Goal: Transaction & Acquisition: Download file/media

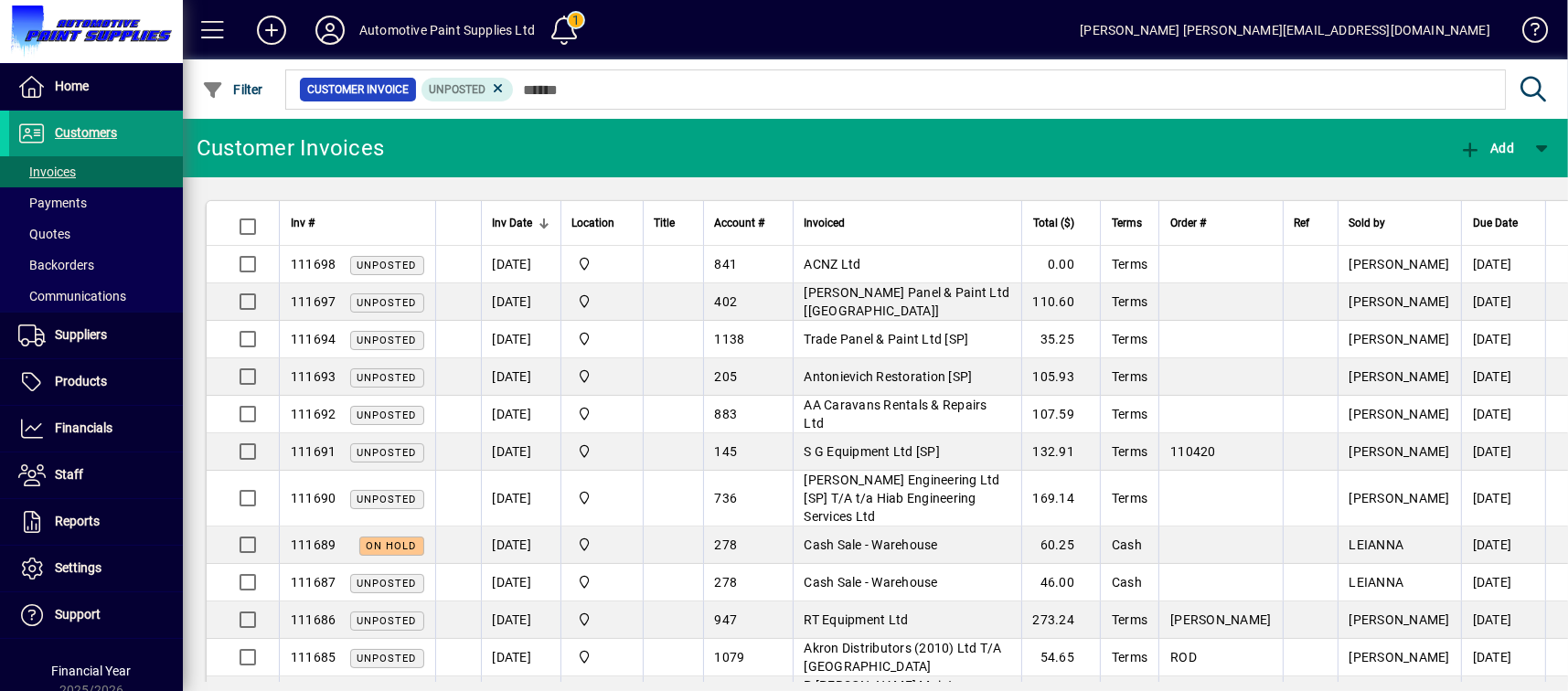
click at [101, 126] on span "Customers" at bounding box center [86, 133] width 62 height 15
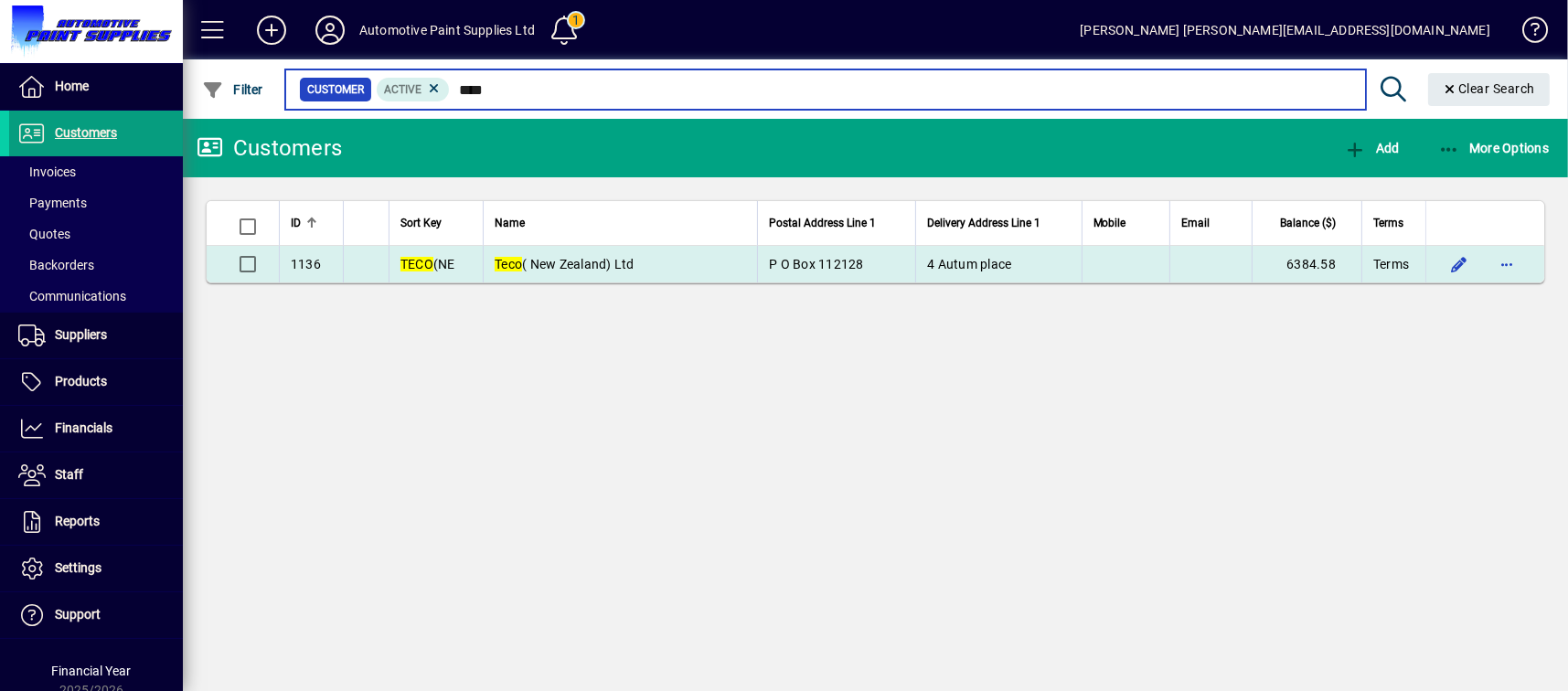
type input "****"
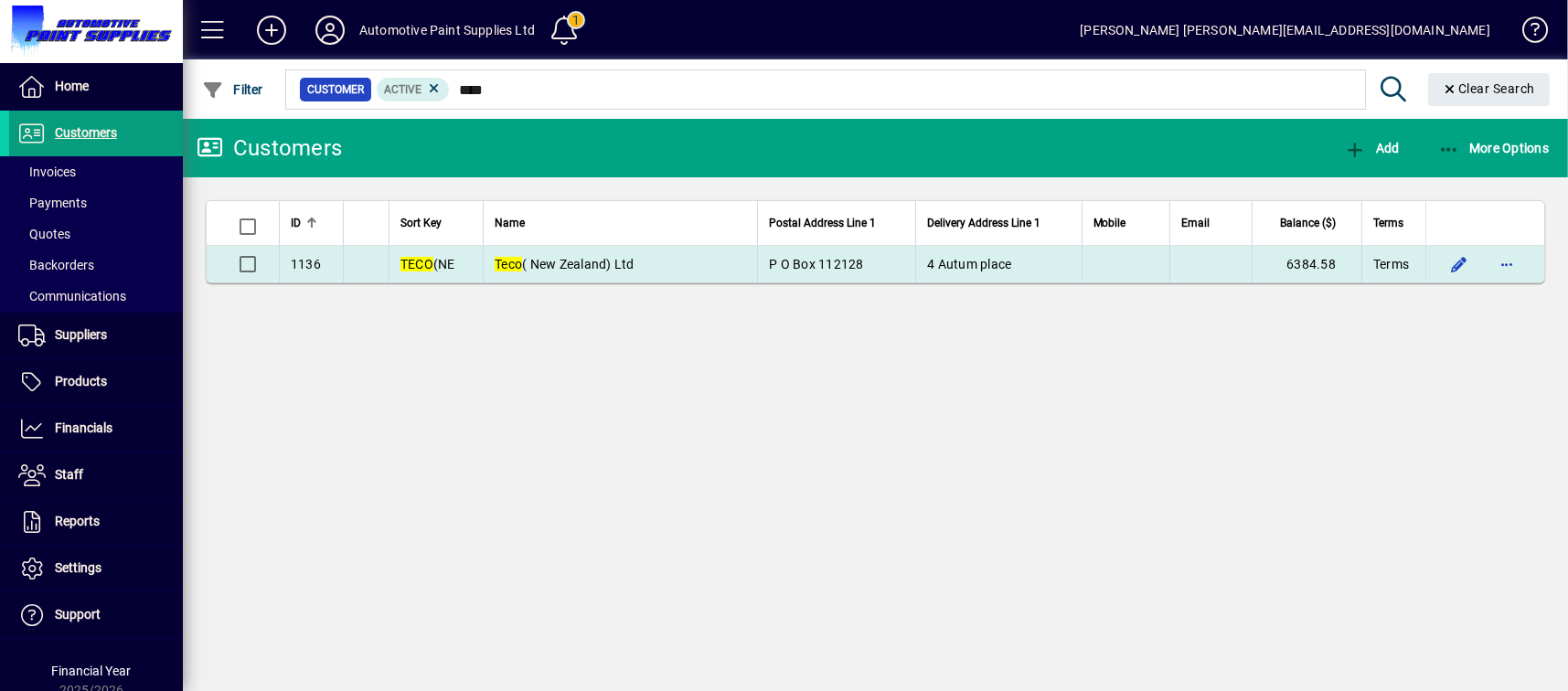
click at [718, 272] on td "Teco ( New Zealand) Ltd" at bounding box center [619, 263] width 274 height 36
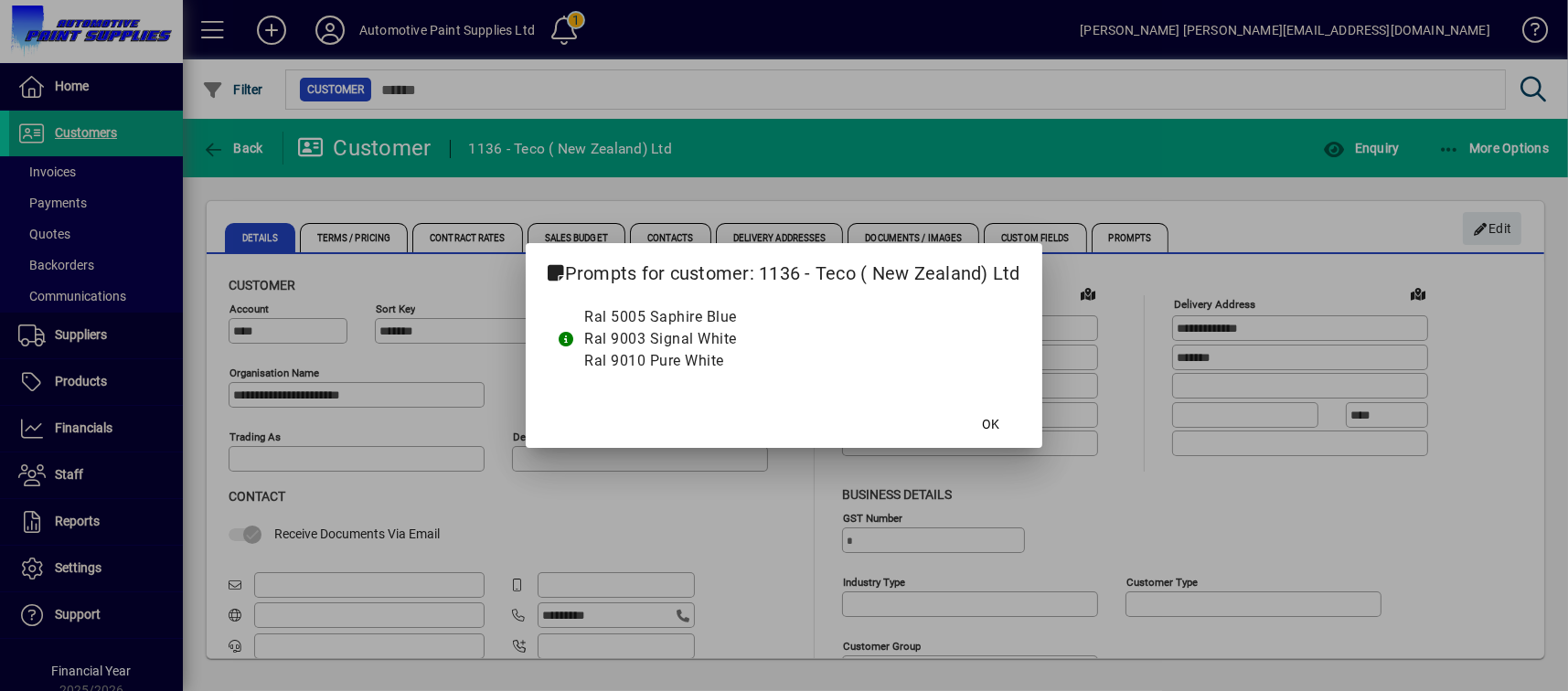
type input "**********"
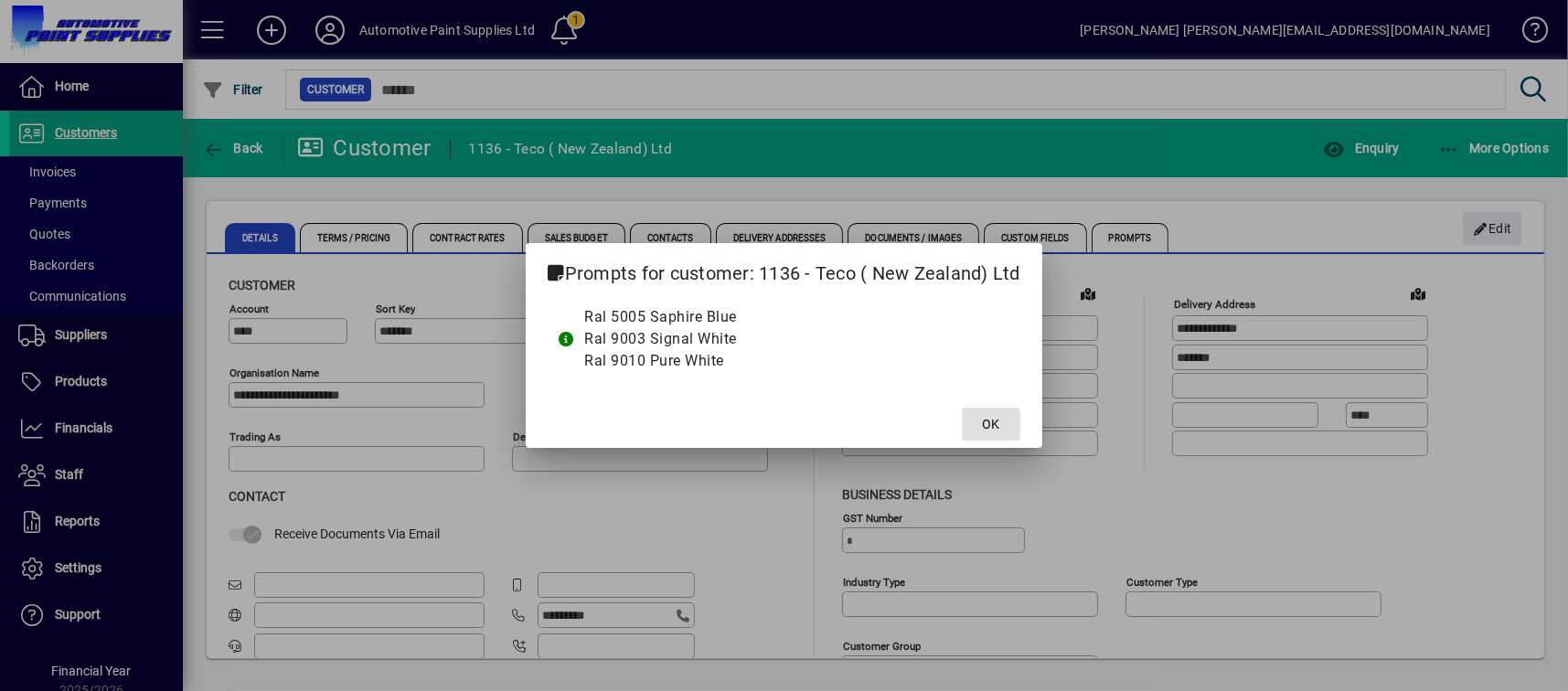
type input "**********"
click at [990, 425] on span "OK" at bounding box center [990, 424] width 18 height 20
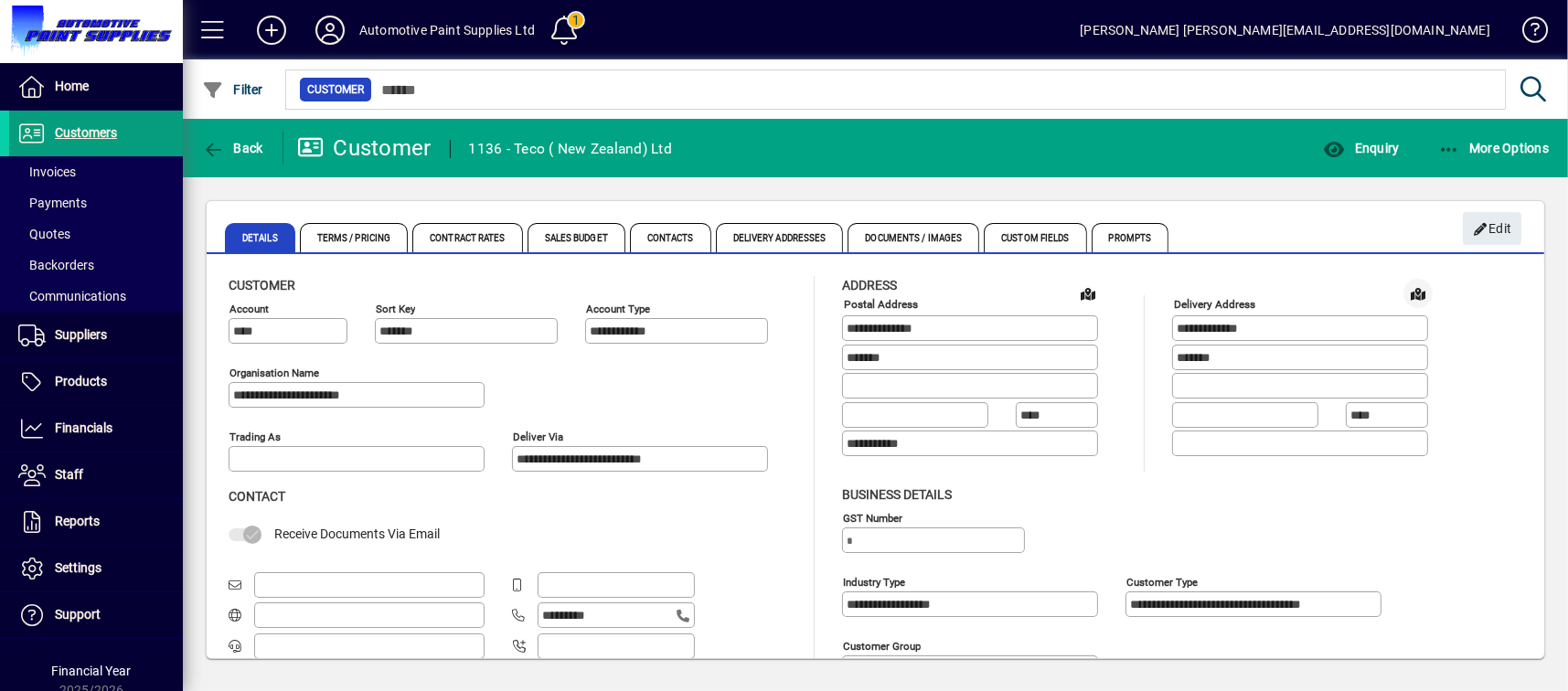
click at [1435, 294] on span at bounding box center [1417, 293] width 44 height 44
click at [785, 231] on span "Delivery Addresses" at bounding box center [780, 237] width 128 height 29
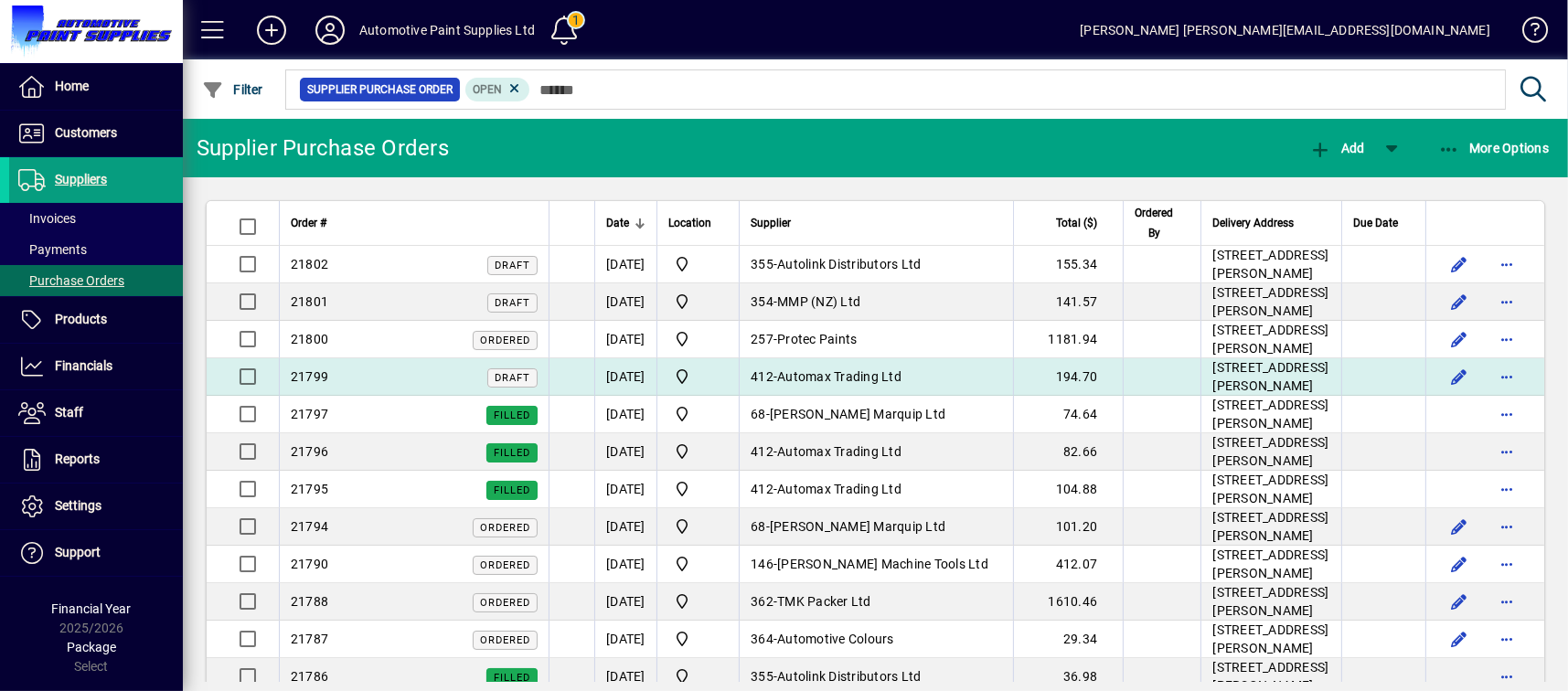
click at [901, 384] on span "Automax Trading Ltd" at bounding box center [840, 377] width 125 height 15
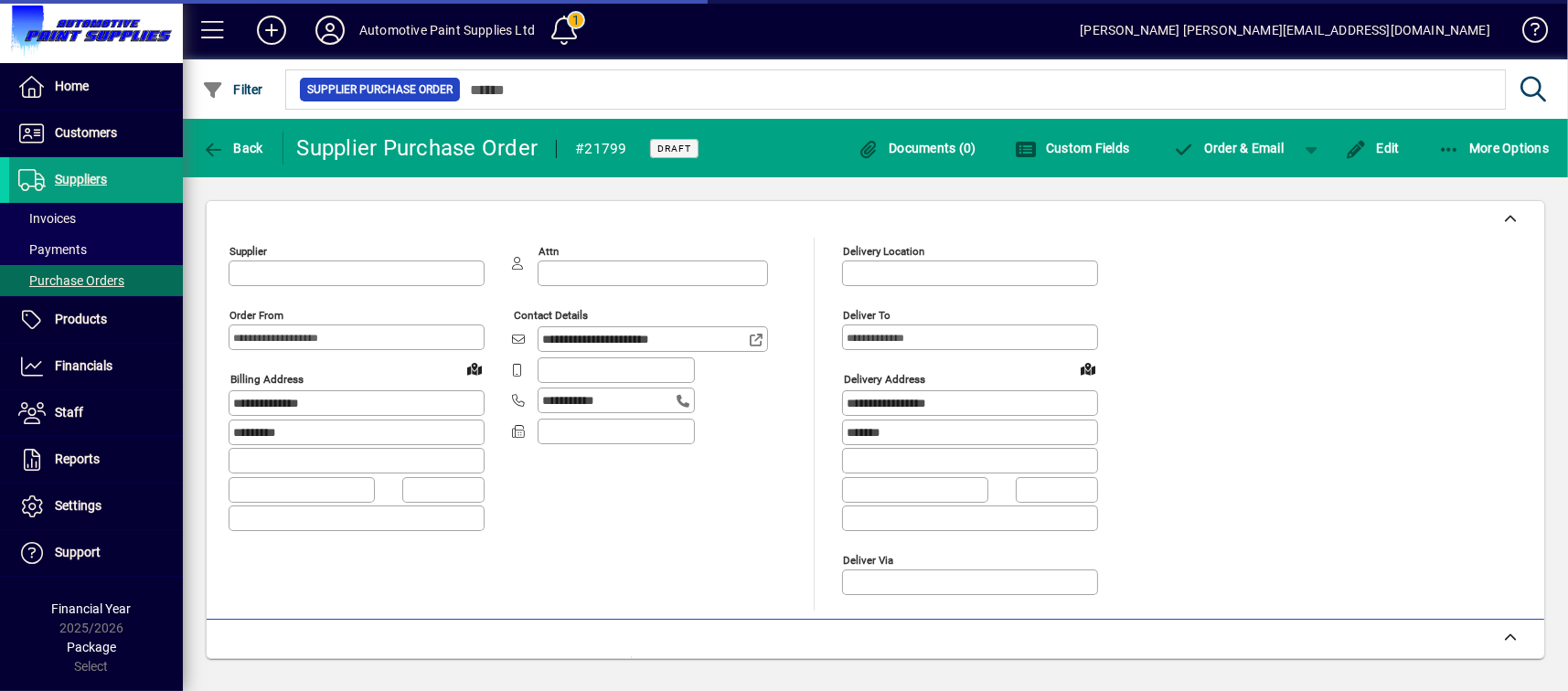
type input "**********"
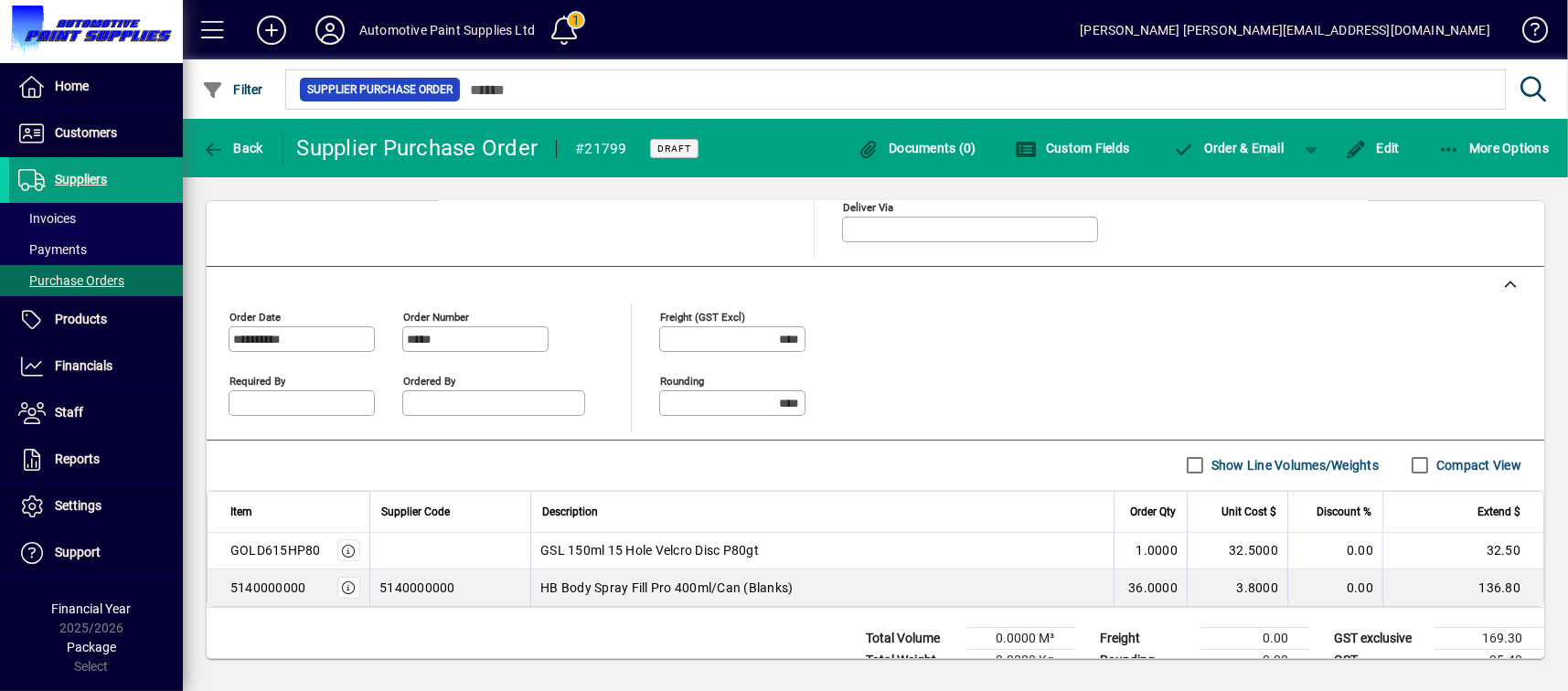
scroll to position [399, 0]
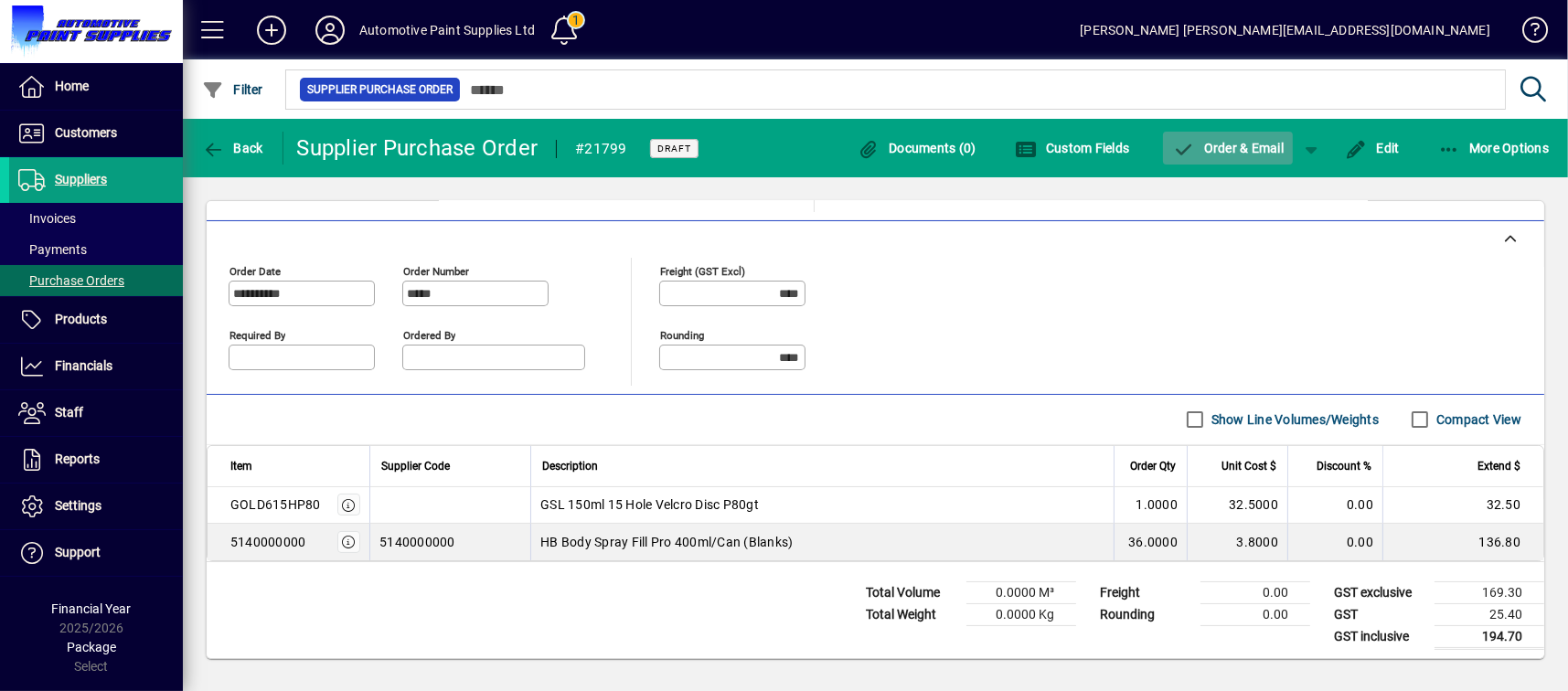
click at [1212, 145] on span "Order & Email" at bounding box center [1229, 148] width 112 height 15
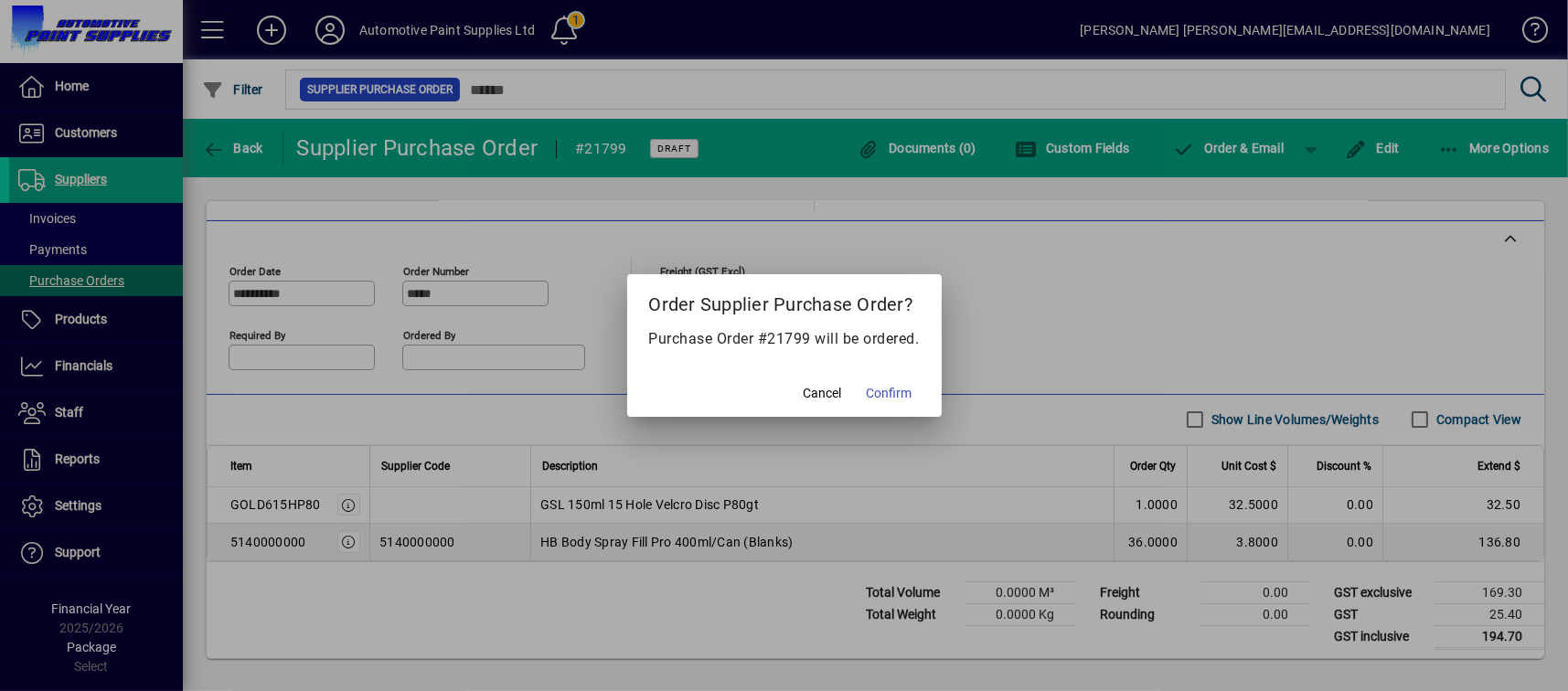
click at [899, 392] on span "Confirm" at bounding box center [889, 393] width 46 height 20
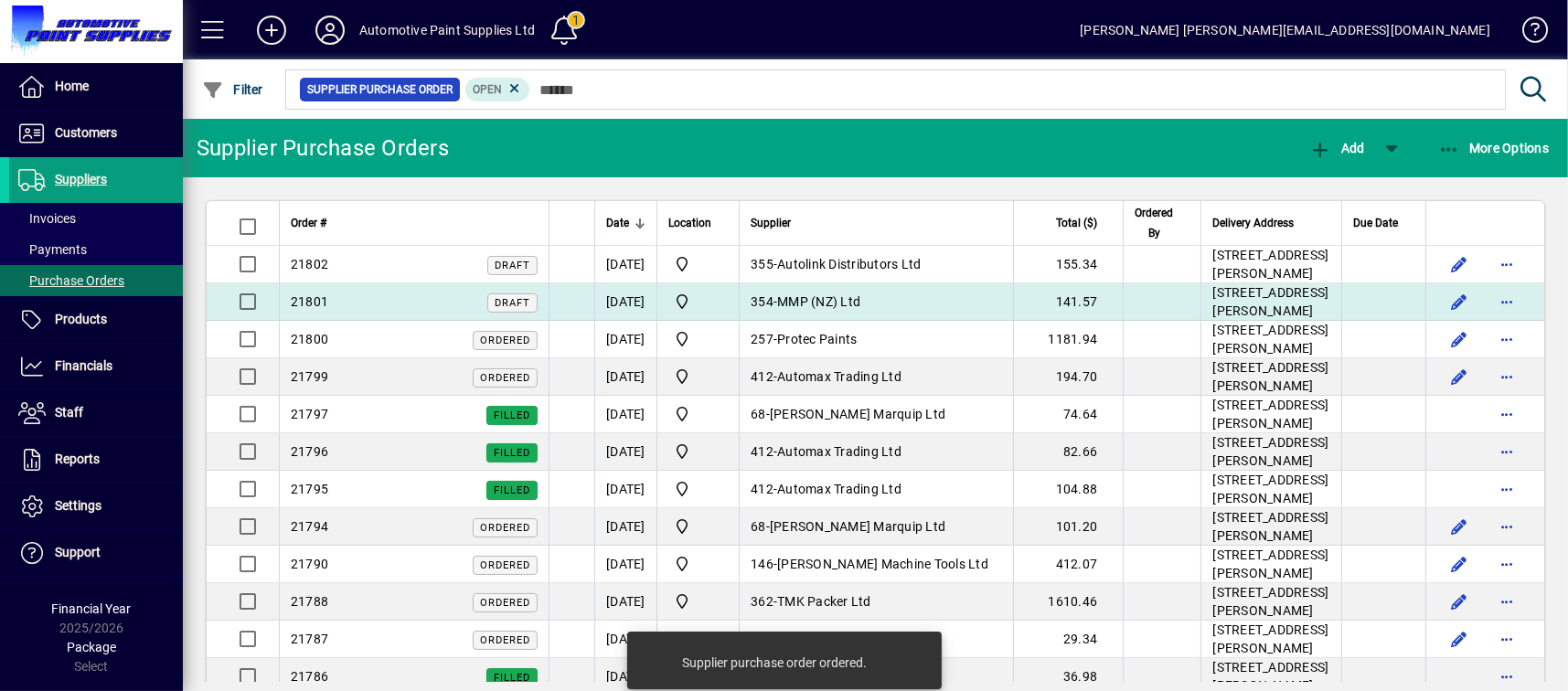
click at [860, 309] on span "MMP (NZ) Ltd" at bounding box center [818, 302] width 83 height 15
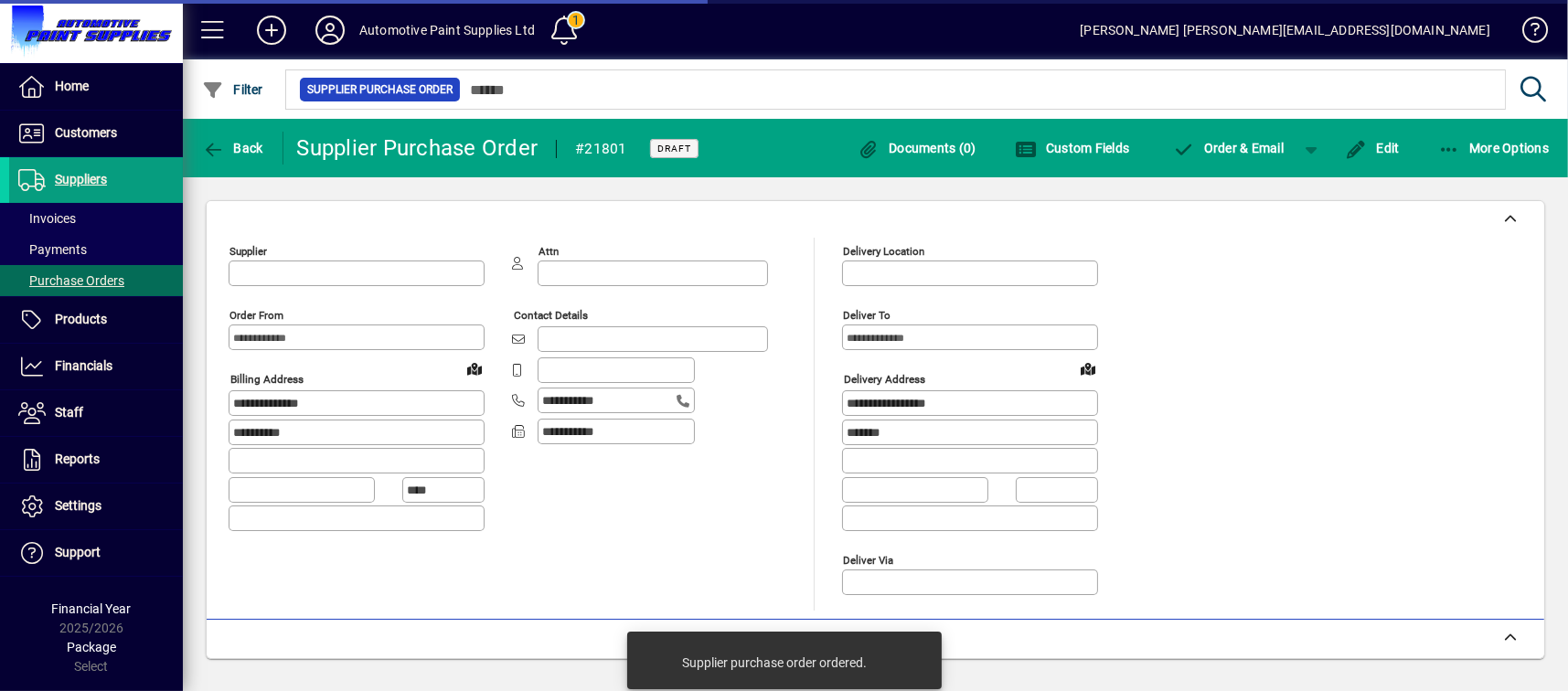
type input "**********"
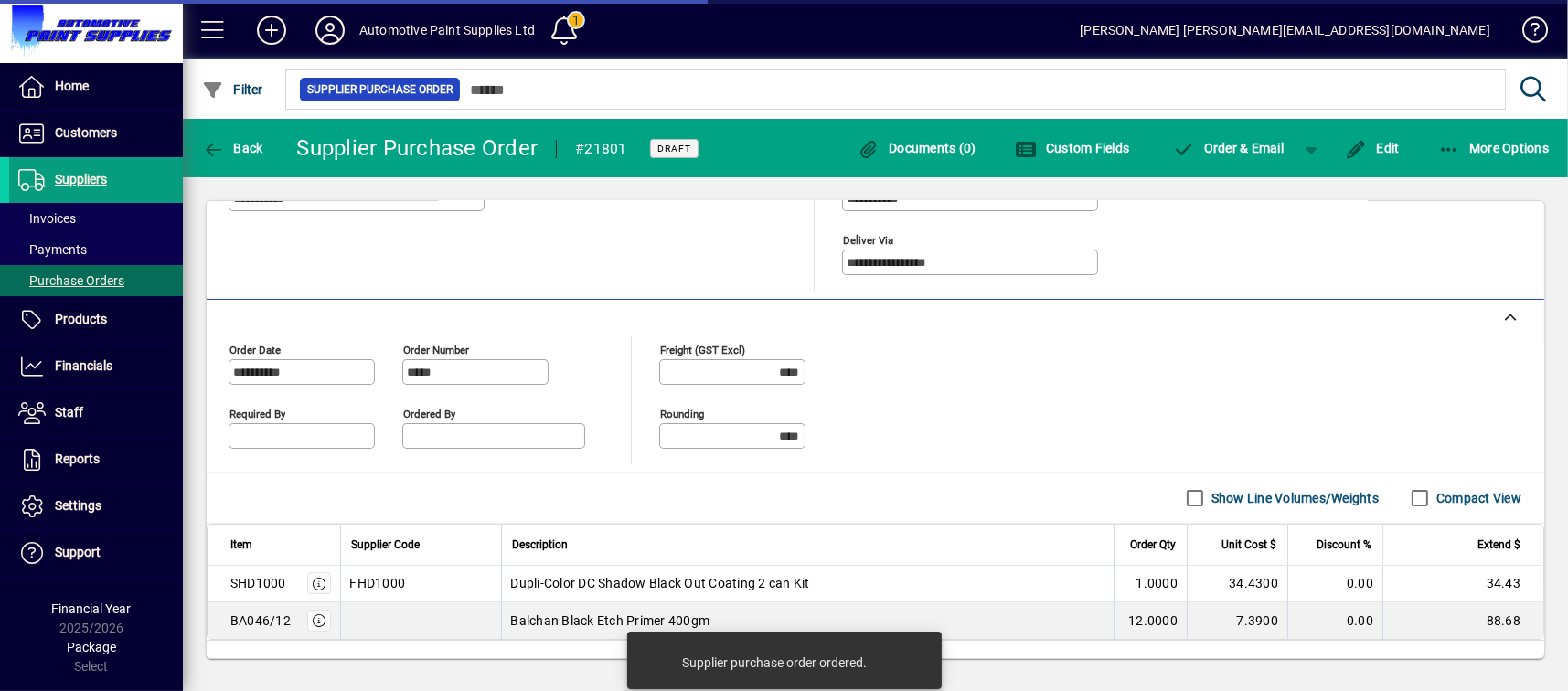
scroll to position [399, 0]
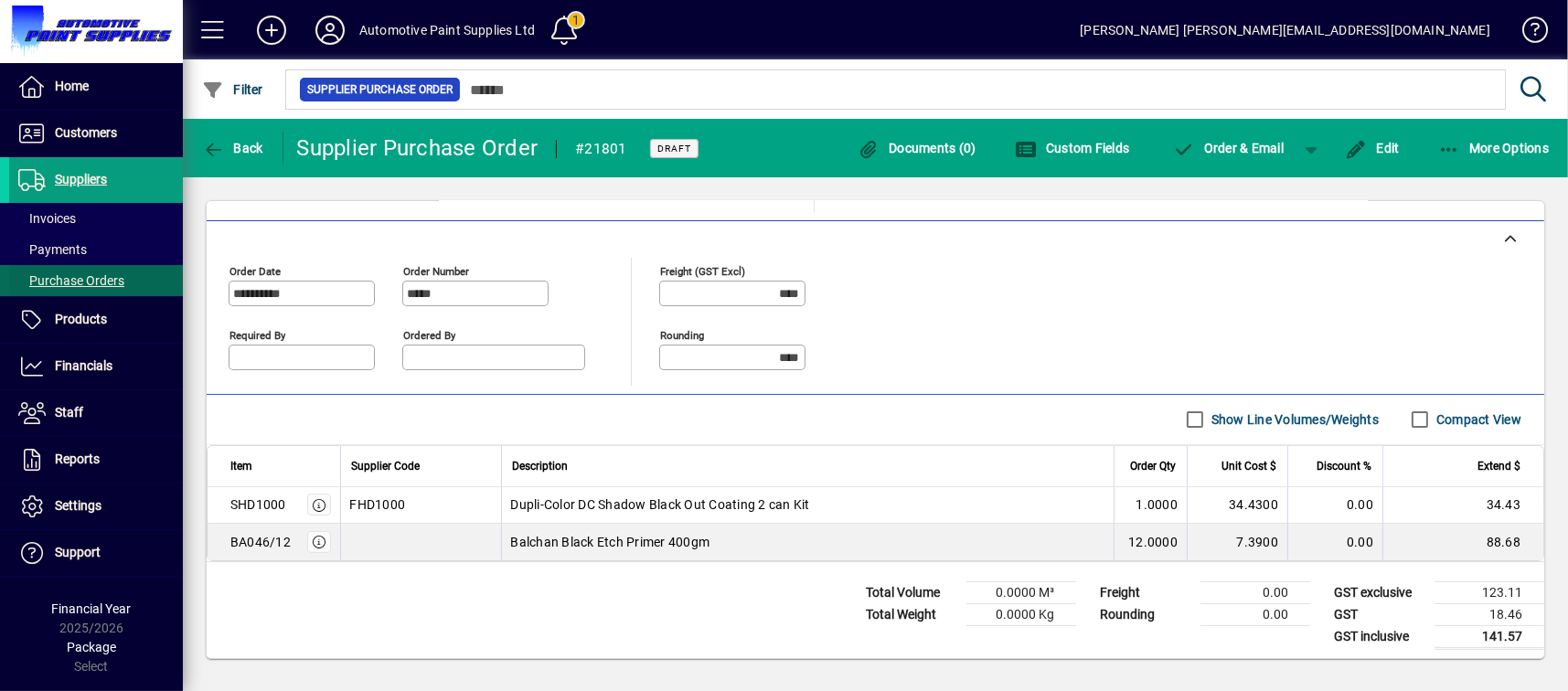
click at [112, 265] on span at bounding box center [96, 280] width 174 height 44
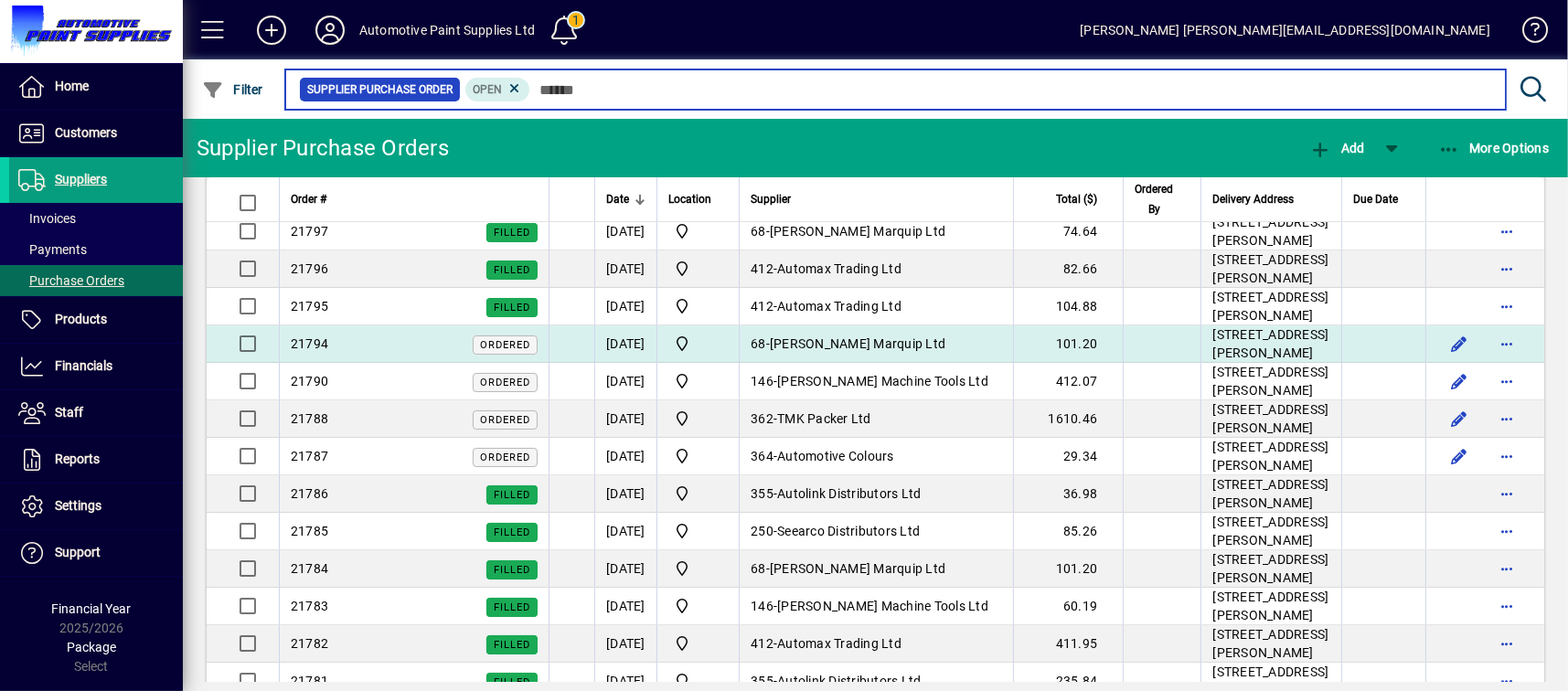
scroll to position [274, 0]
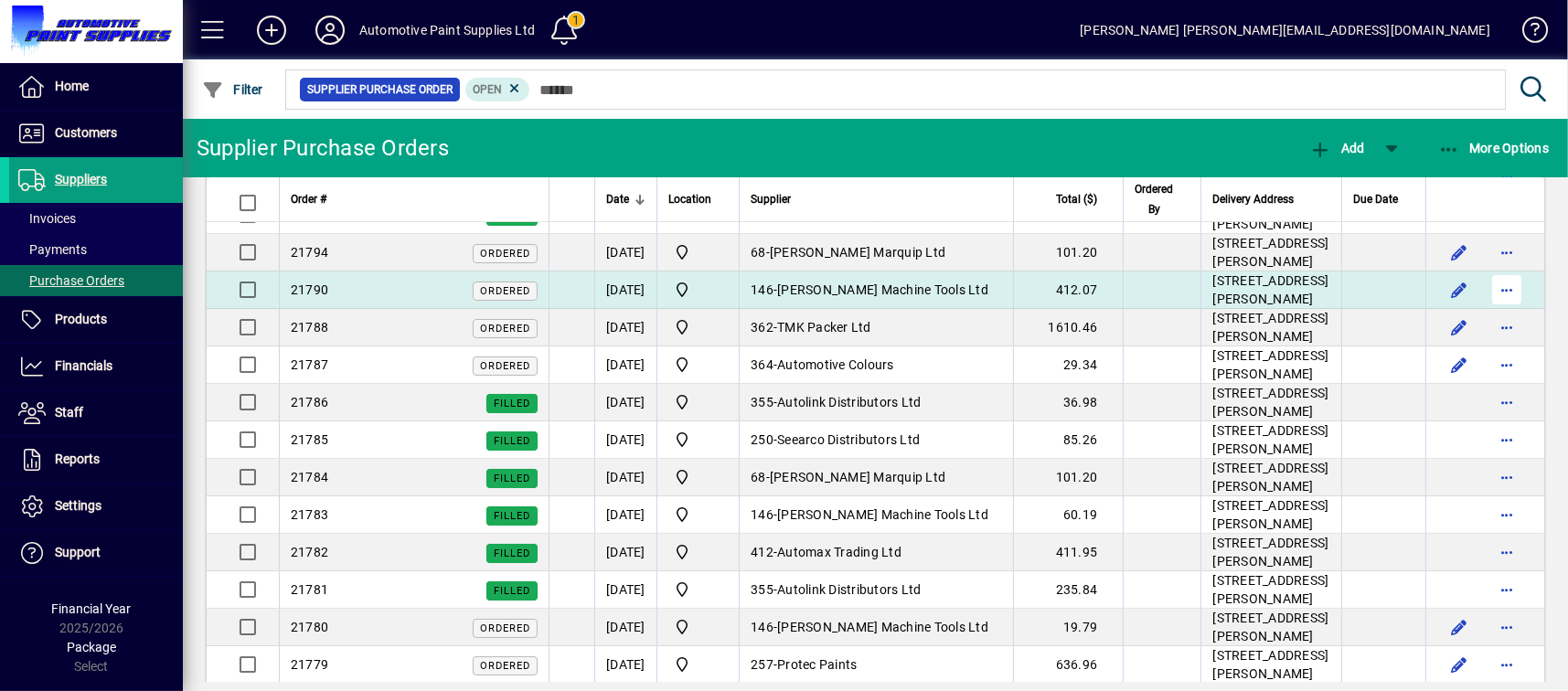
click at [1497, 312] on span "button" at bounding box center [1507, 289] width 44 height 44
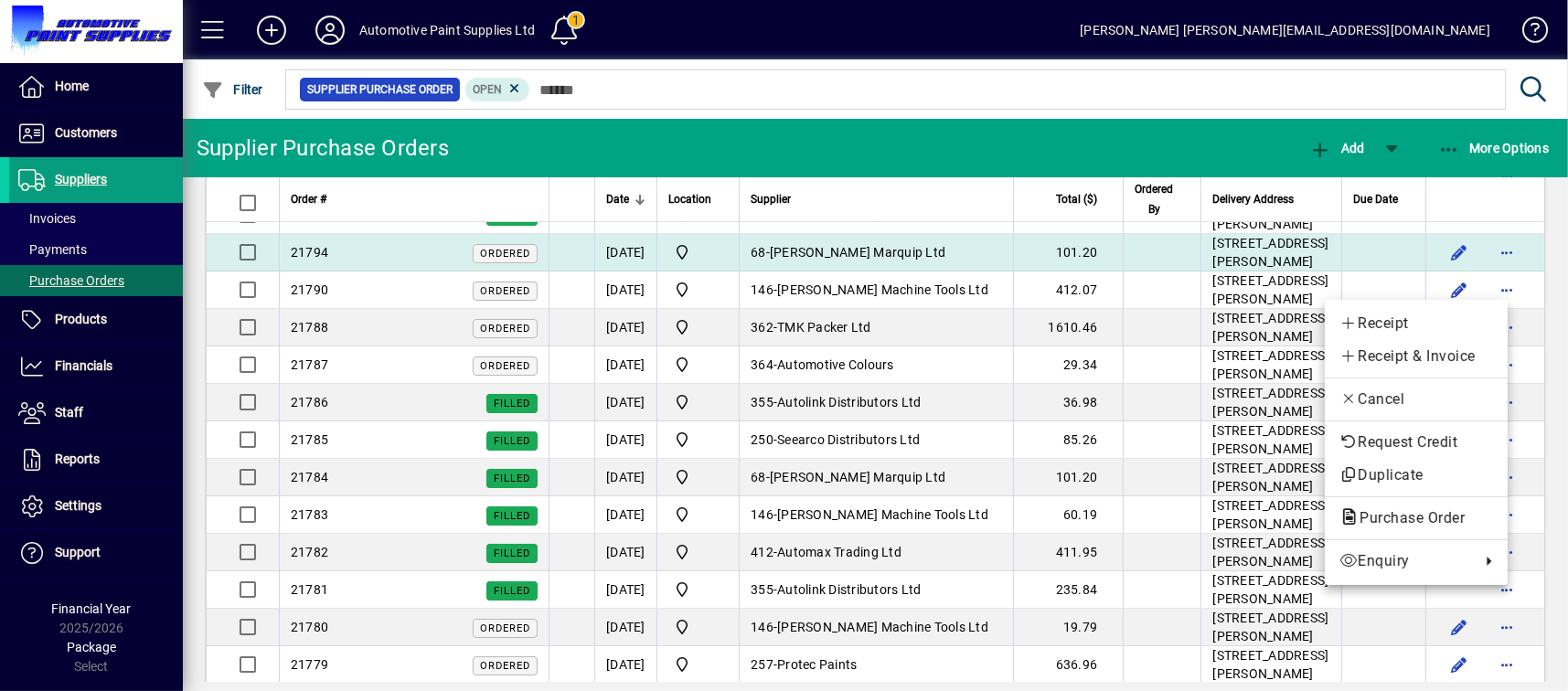
click at [1384, 523] on span "Purchase Order" at bounding box center [1406, 518] width 135 height 18
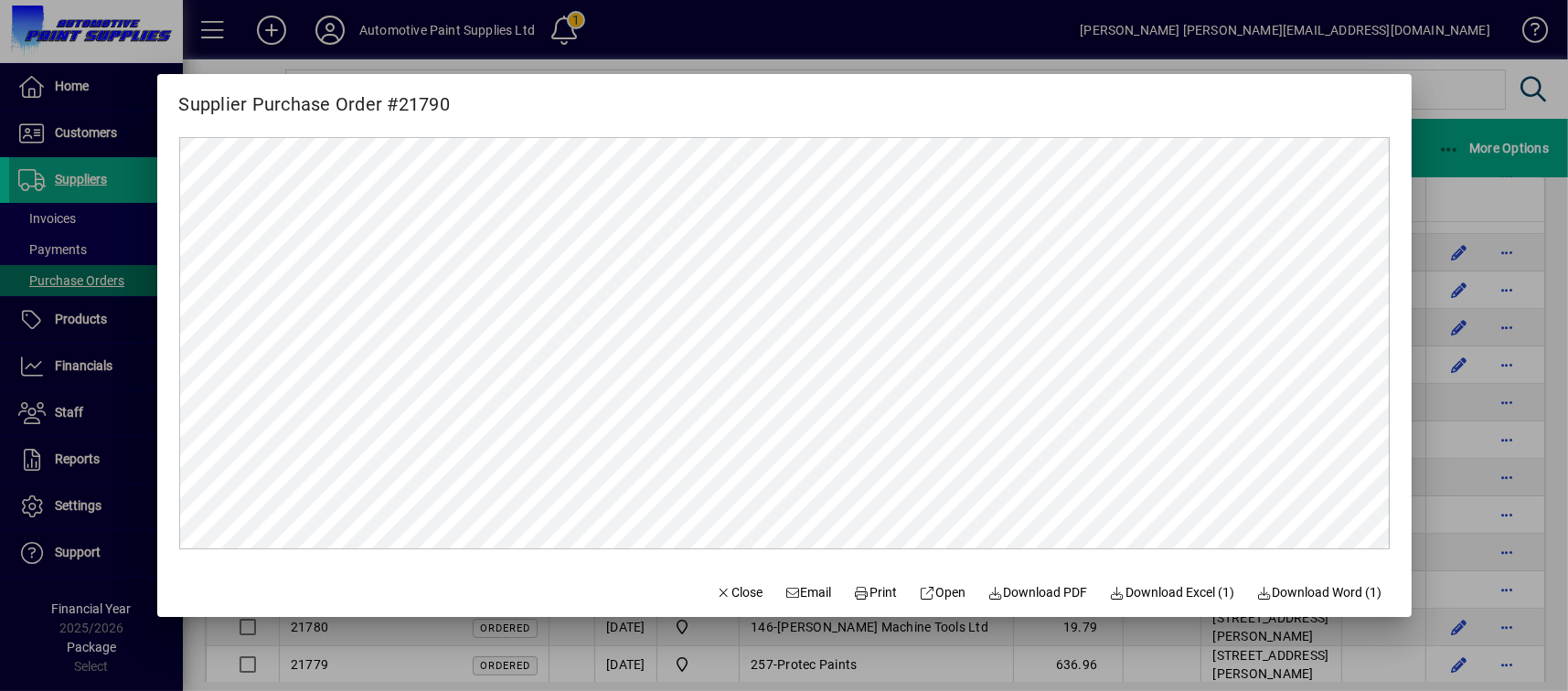
scroll to position [0, 0]
click at [1020, 595] on span "Download PDF" at bounding box center [1038, 592] width 100 height 20
click at [1518, 267] on div at bounding box center [784, 345] width 1568 height 691
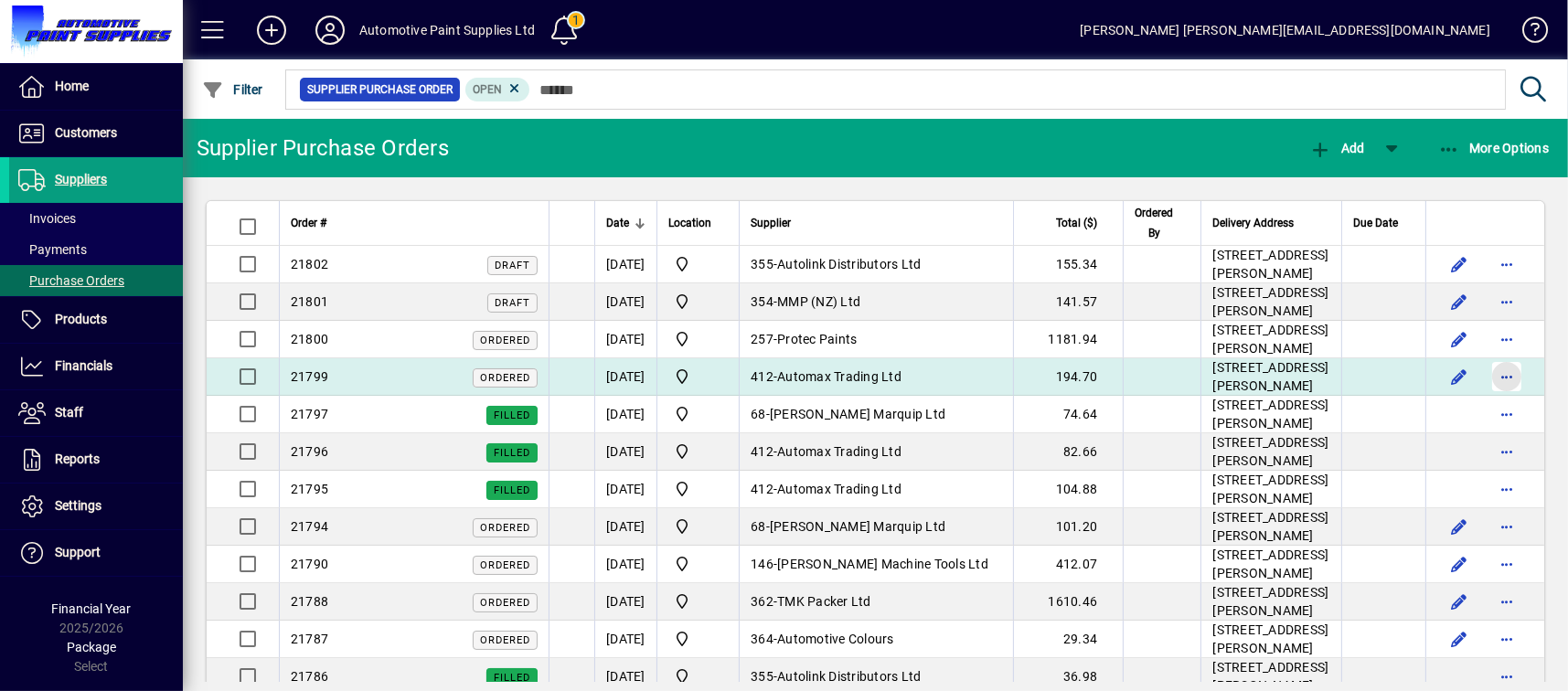
click at [1502, 399] on span "button" at bounding box center [1507, 377] width 44 height 44
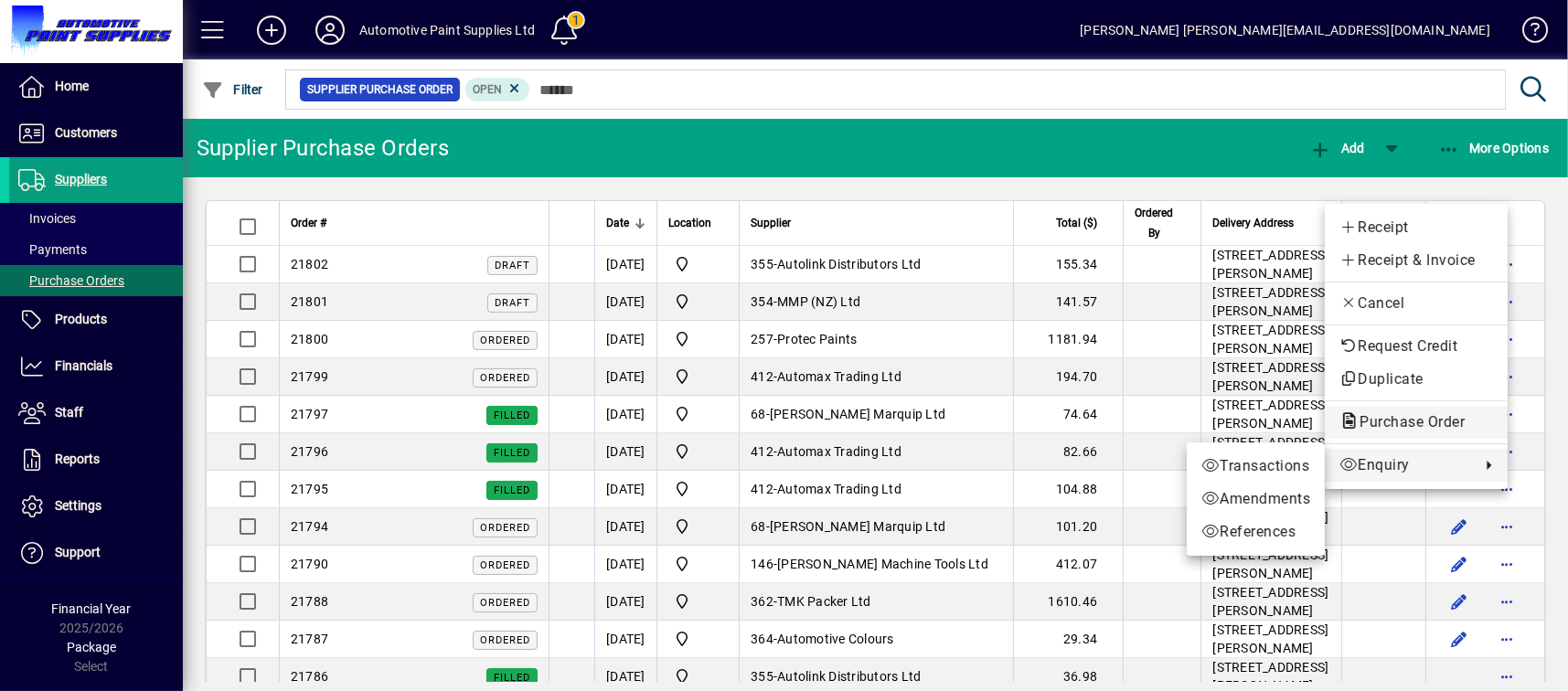
click at [1417, 425] on span "Purchase Order" at bounding box center [1406, 421] width 135 height 18
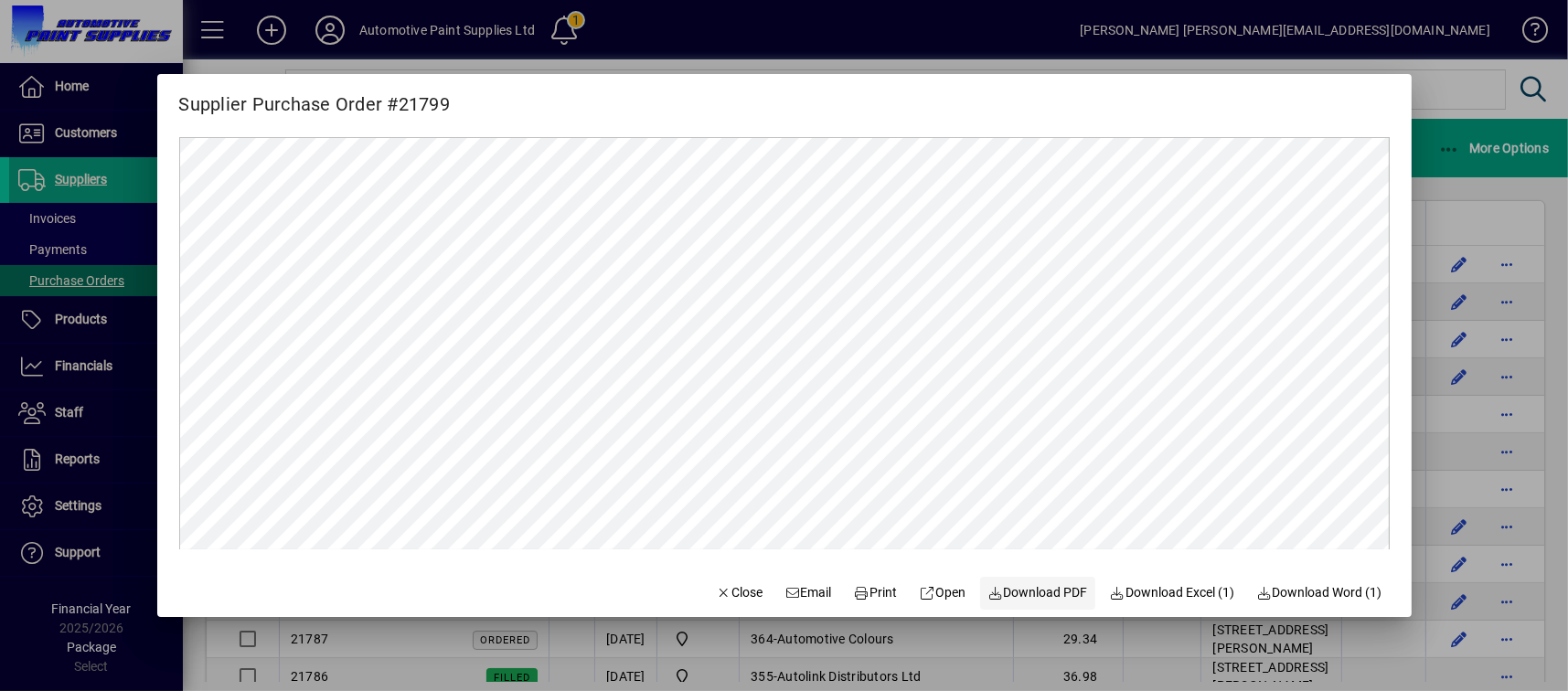
click at [1009, 591] on span "Download PDF" at bounding box center [1038, 592] width 100 height 20
click at [112, 218] on div at bounding box center [784, 345] width 1568 height 691
